Goal: Feedback & Contribution: Leave review/rating

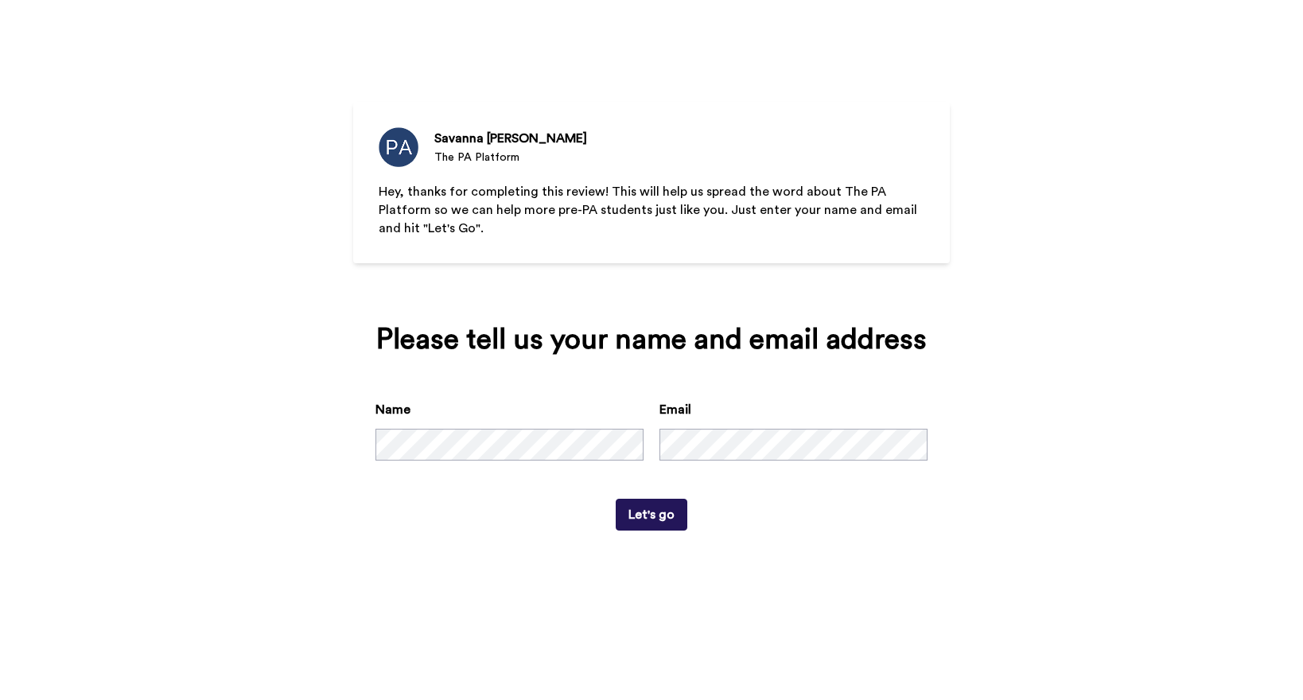
click at [662, 530] on button "Let's go" at bounding box center [652, 515] width 72 height 32
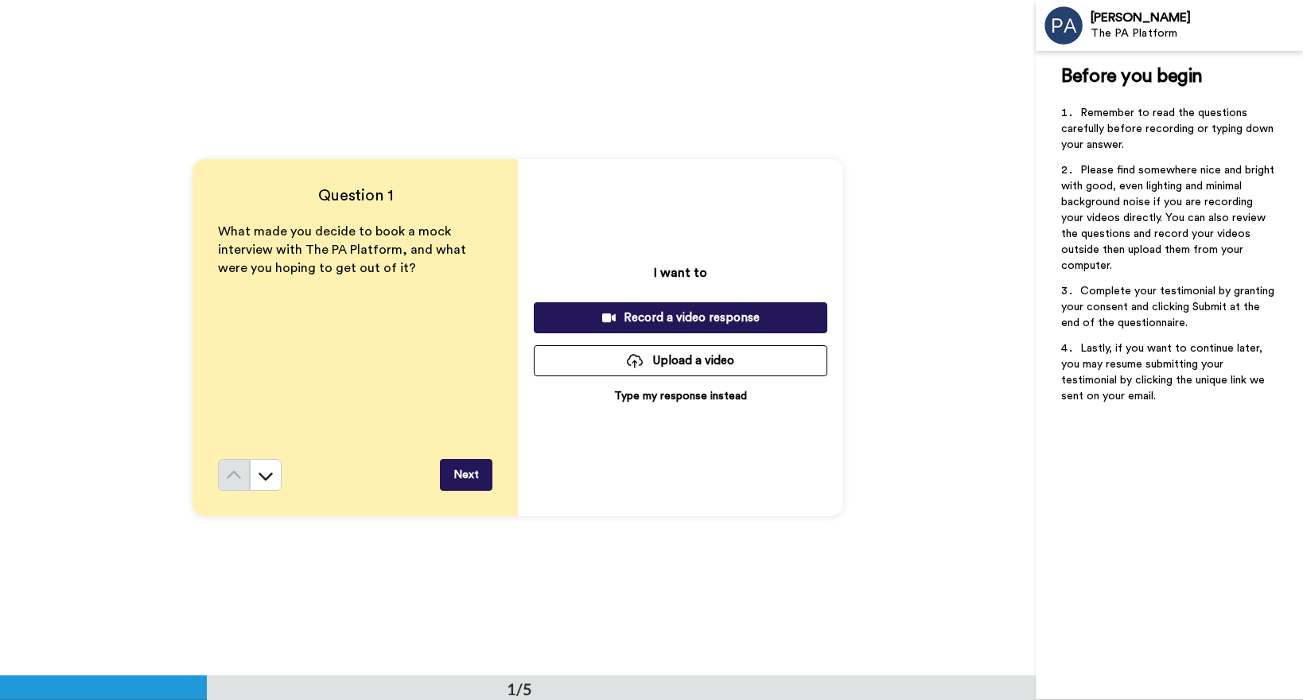
click at [671, 394] on p "Type my response instead" at bounding box center [680, 396] width 133 height 16
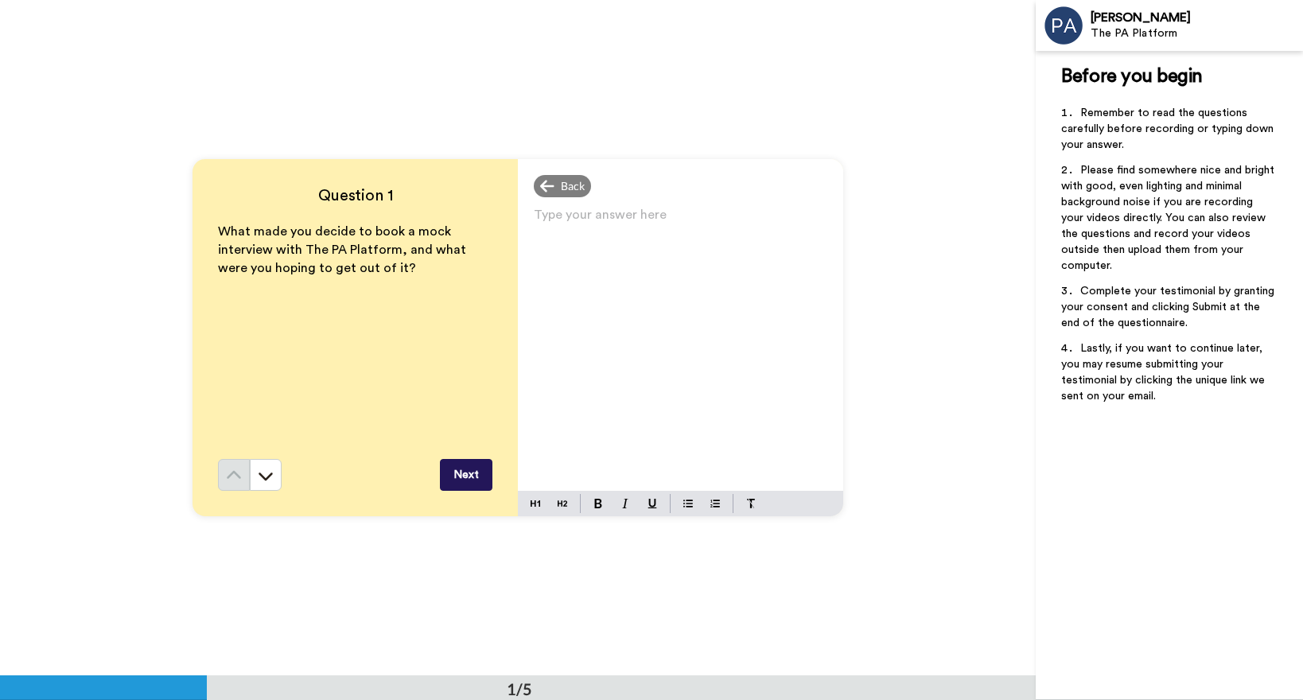
click at [670, 352] on div "Type your answer here ﻿" at bounding box center [680, 347] width 325 height 287
click at [540, 1] on div "Question 1 What made you decide to book a mock interview with The PA Platform, …" at bounding box center [517, 337] width 1035 height 675
click at [744, 247] on p "What made me decide to book a mock interview is that I have previously" at bounding box center [680, 232] width 293 height 45
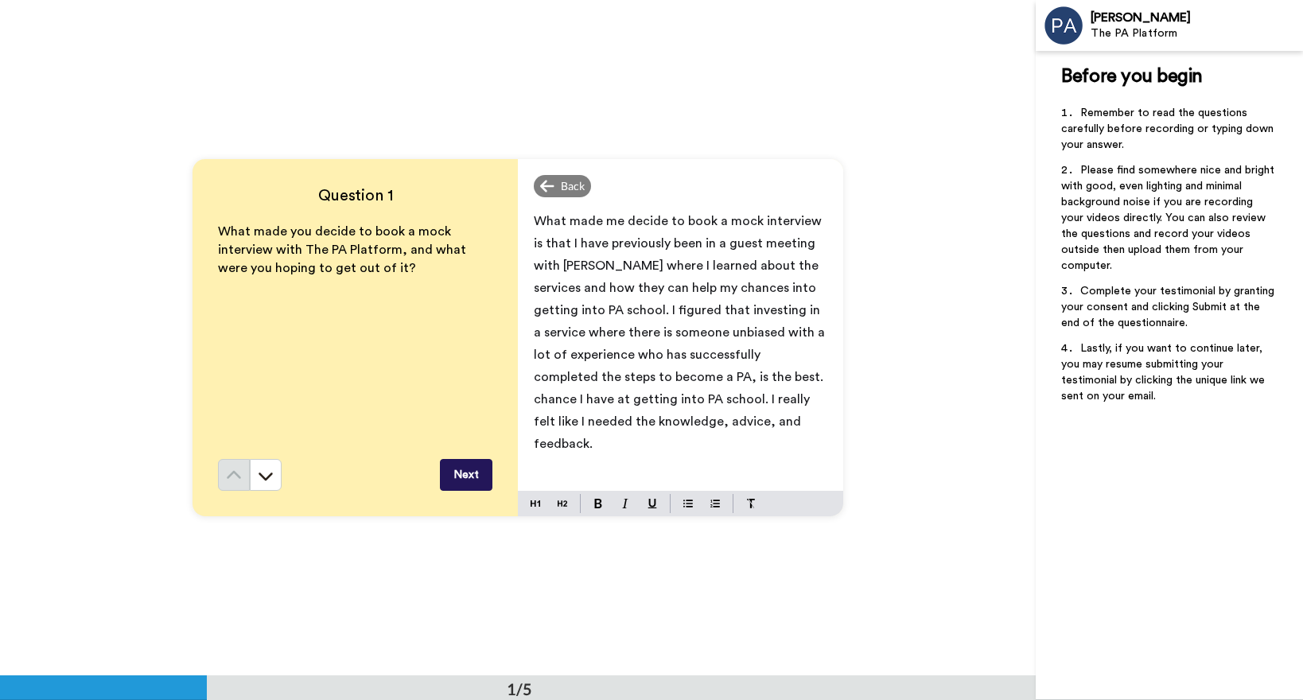
click at [671, 382] on span "What made me decide to book a mock interview is that I have previously been in …" at bounding box center [681, 332] width 294 height 235
click at [736, 414] on p "What made me decide to book a mock interview is that I have previously been in …" at bounding box center [680, 332] width 293 height 245
click at [487, 476] on button "Next" at bounding box center [466, 475] width 52 height 32
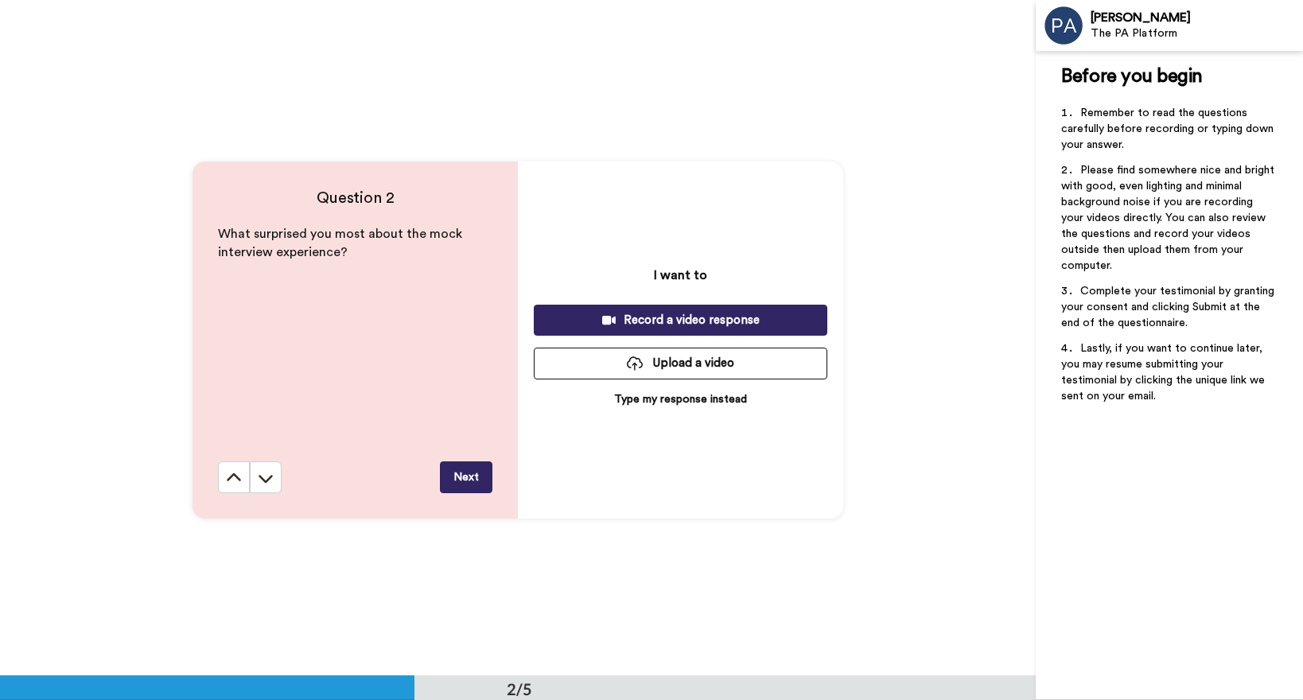
scroll to position [676, 0]
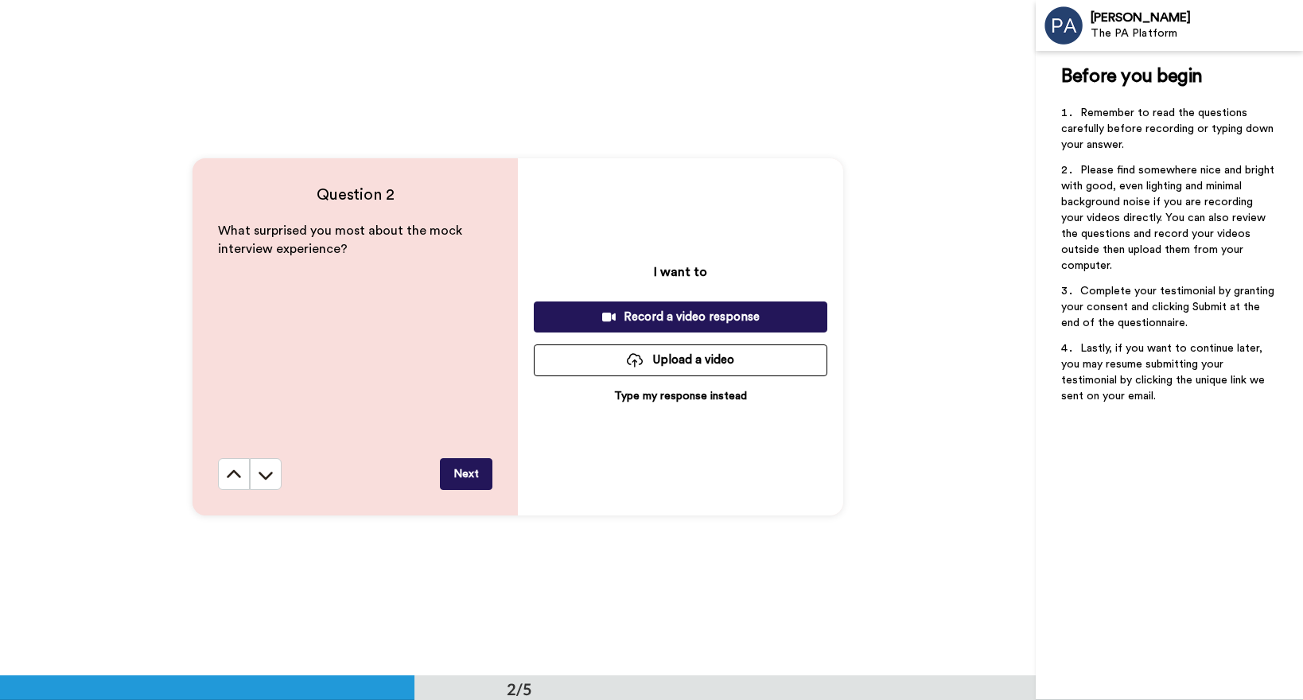
click at [698, 399] on p "Type my response instead" at bounding box center [680, 396] width 133 height 16
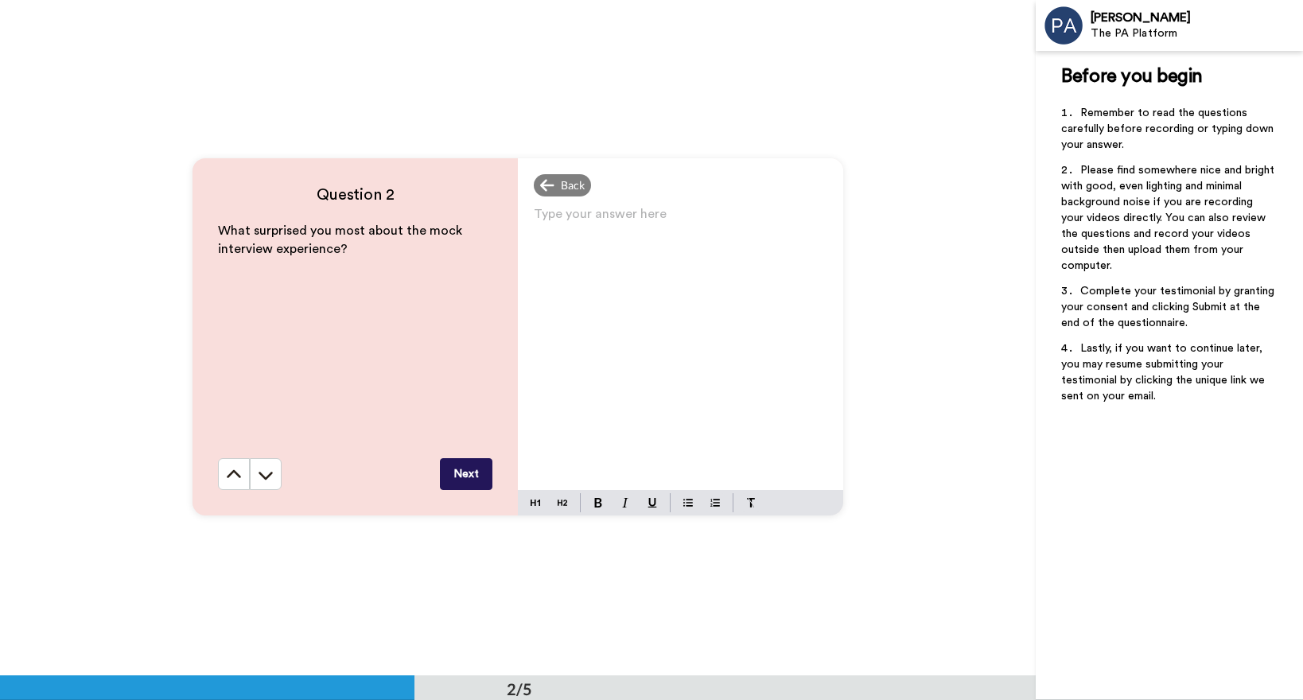
click at [693, 348] on div "Type your answer here ﻿" at bounding box center [680, 346] width 325 height 287
